Goal: Find specific page/section: Find specific page/section

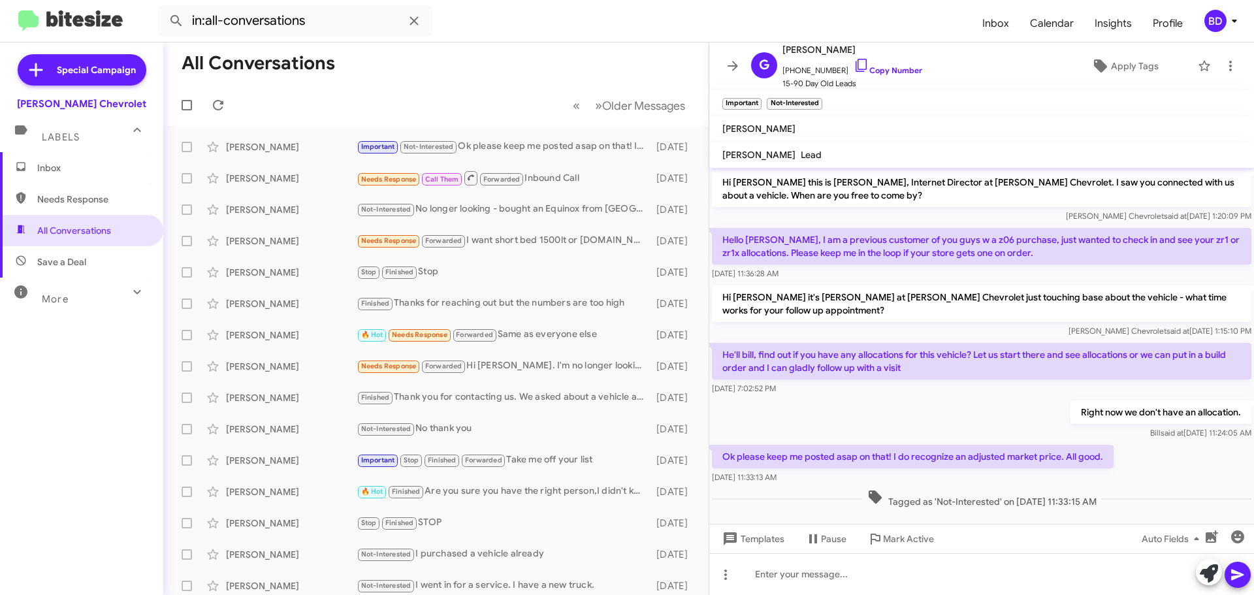
scroll to position [10, 0]
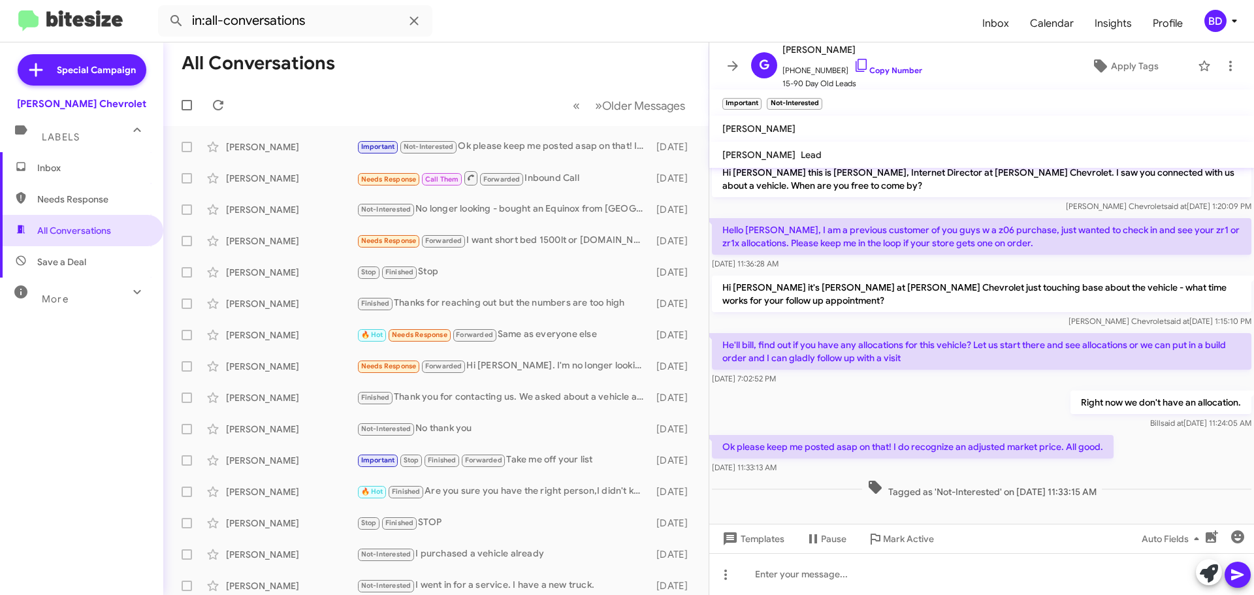
click at [54, 170] on span "Inbox" at bounding box center [92, 167] width 111 height 13
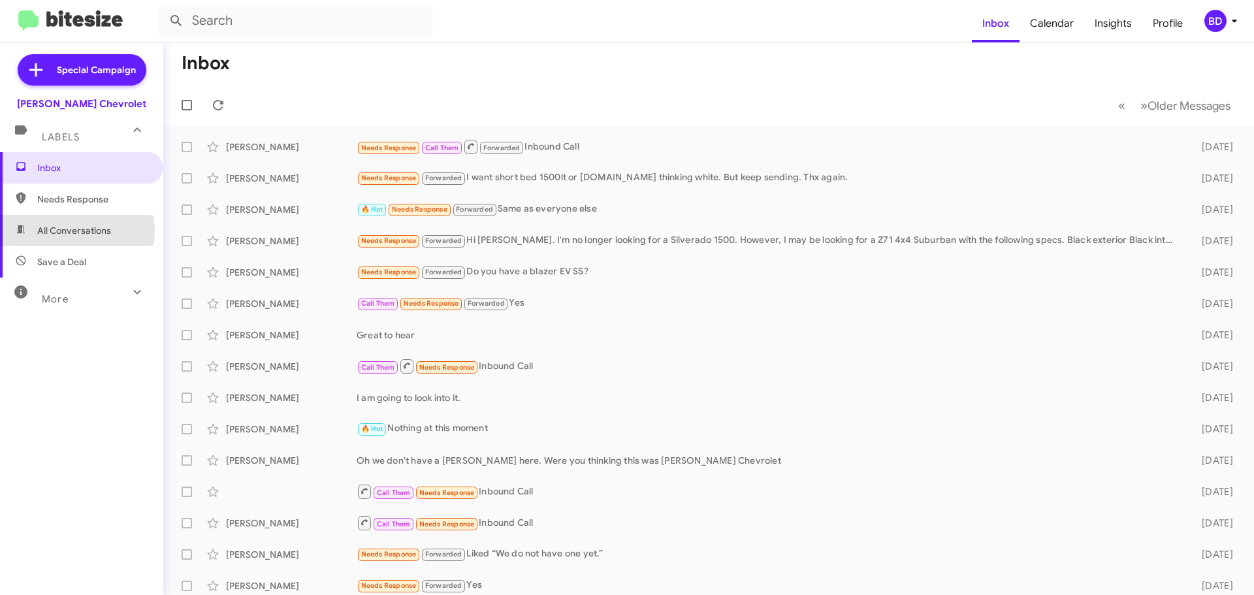
click at [61, 231] on span "All Conversations" at bounding box center [74, 230] width 74 height 13
type input "in:all-conversations"
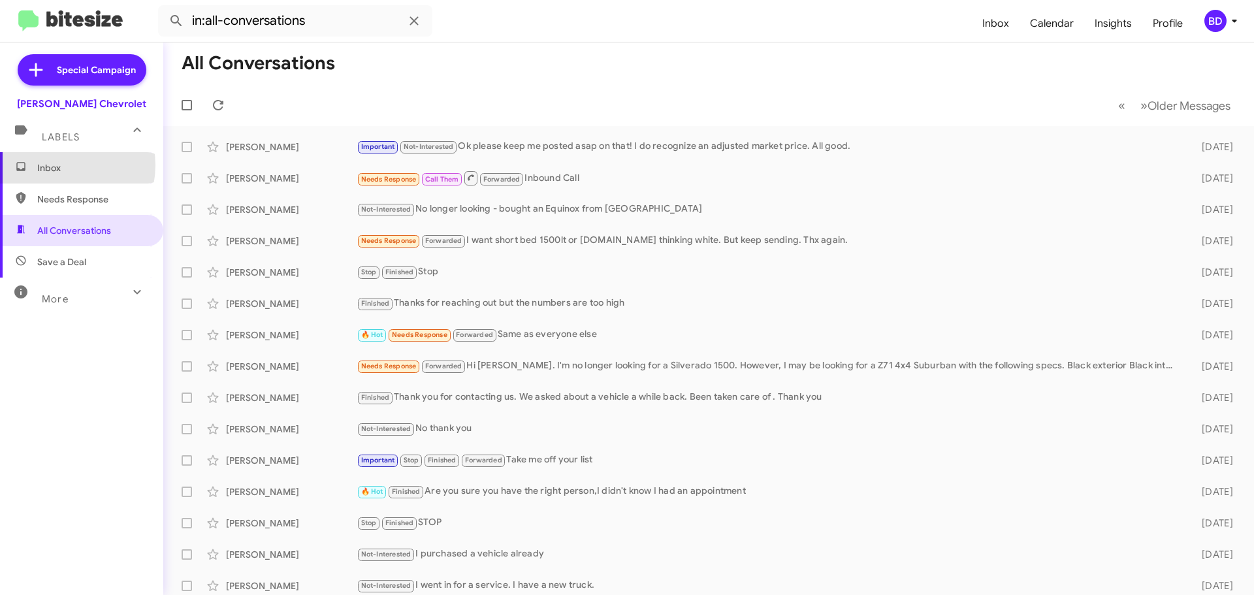
click at [59, 165] on span "Inbox" at bounding box center [92, 167] width 111 height 13
